Goal: Transaction & Acquisition: Purchase product/service

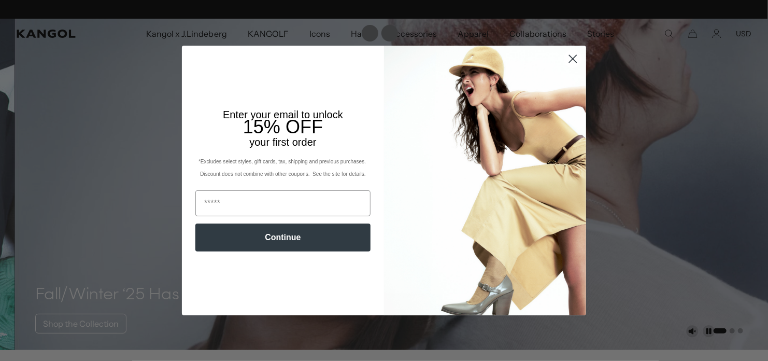
click at [576, 60] on circle "Close dialog" at bounding box center [573, 58] width 17 height 17
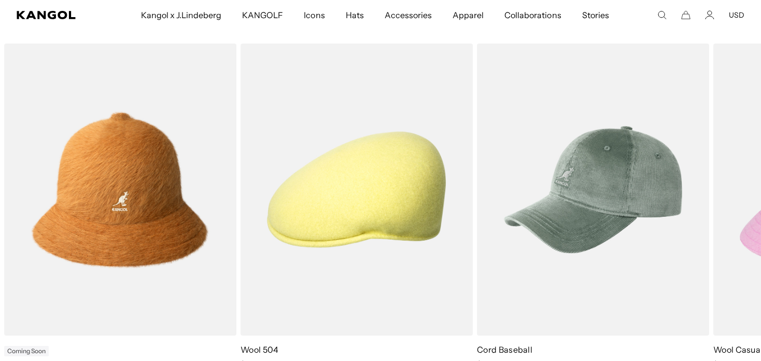
scroll to position [415, 0]
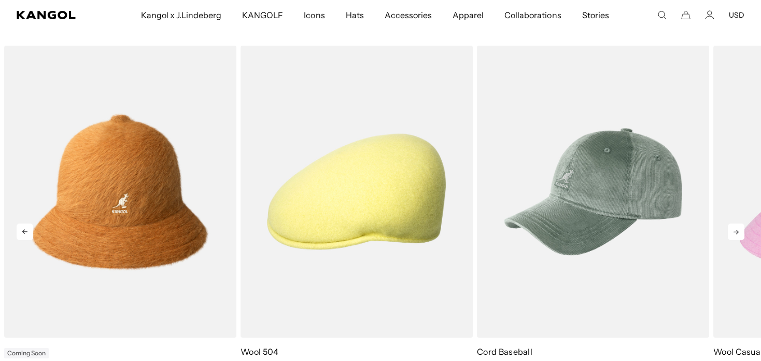
click at [737, 233] on icon at bounding box center [736, 231] width 17 height 17
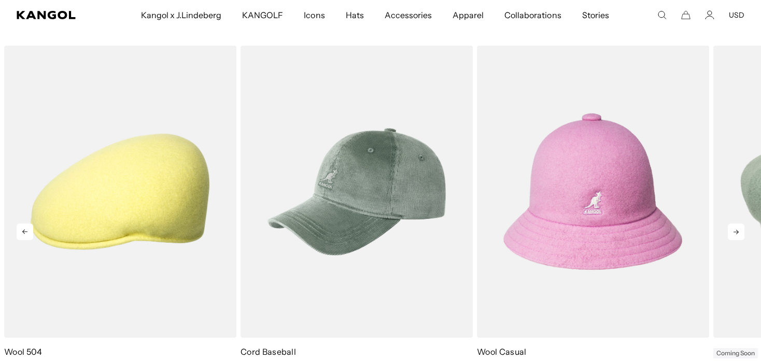
click at [737, 233] on icon at bounding box center [736, 232] width 5 height 5
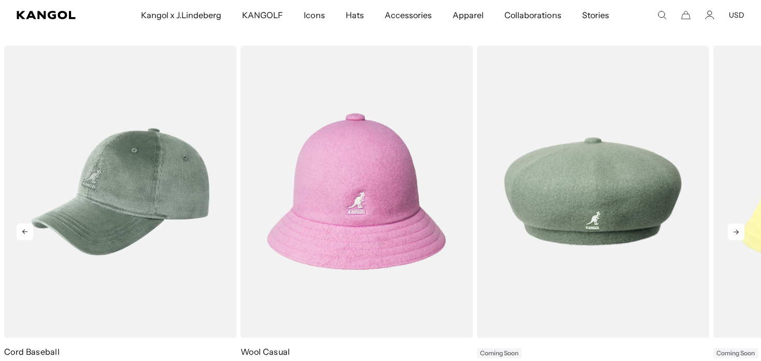
click at [737, 233] on icon at bounding box center [736, 232] width 5 height 5
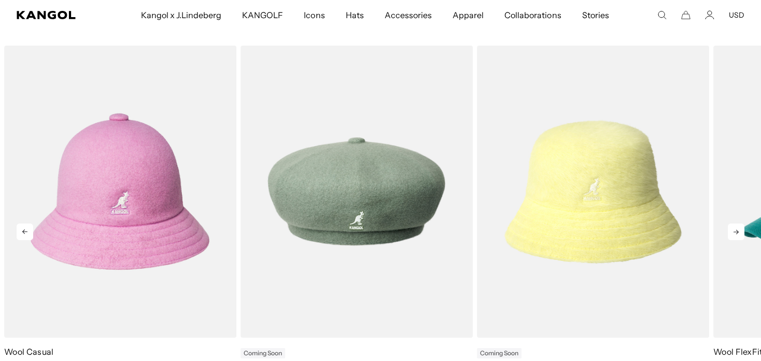
click at [737, 233] on icon at bounding box center [736, 232] width 5 height 5
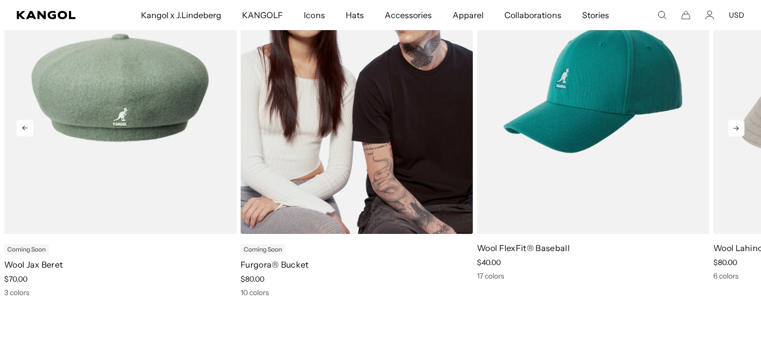
click at [369, 147] on img "6 of 11" at bounding box center [357, 87] width 232 height 291
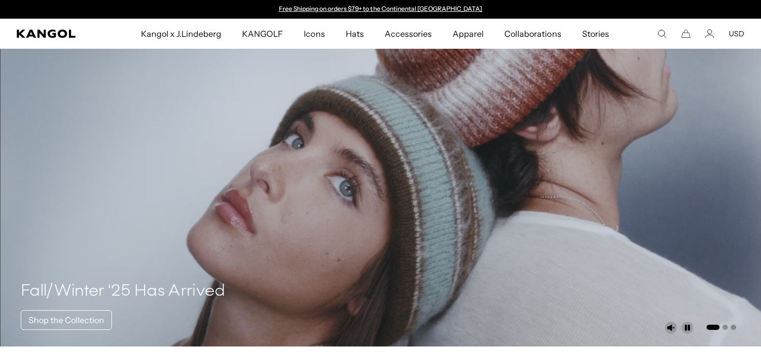
scroll to position [519, 0]
